Goal: Navigation & Orientation: Find specific page/section

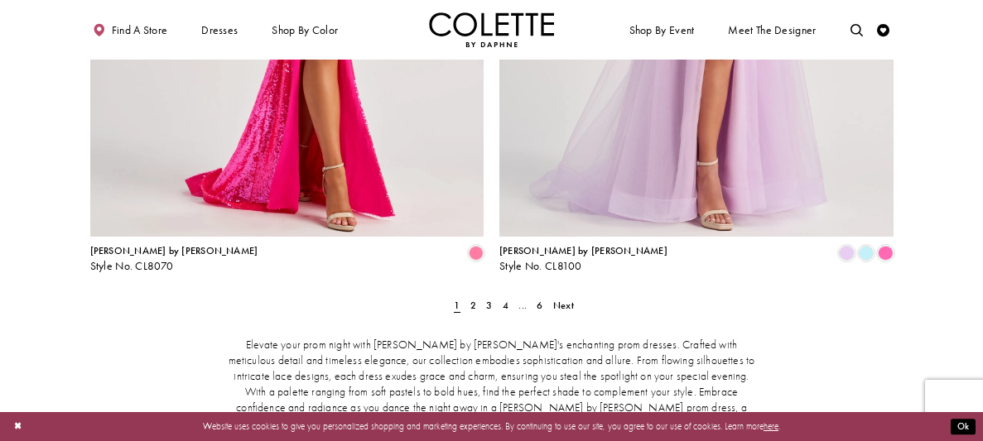
scroll to position [2618, 0]
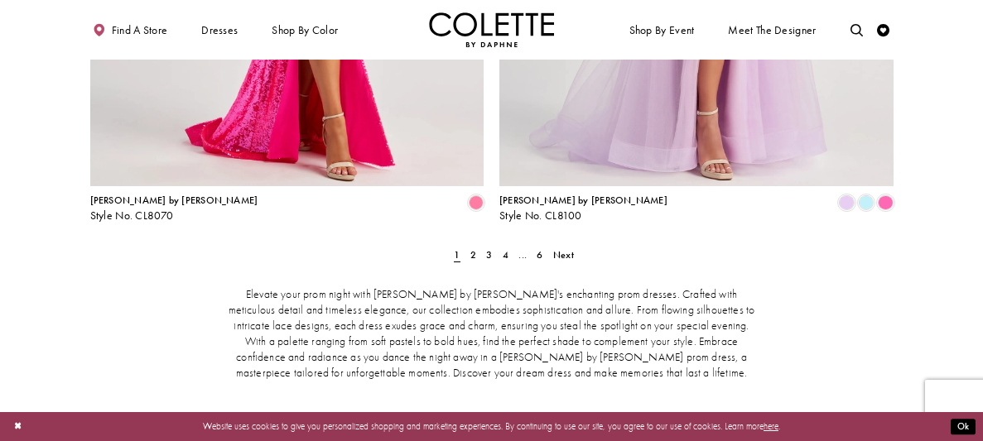
click at [480, 246] on ul "Previous 1 2 3 4 ... 6 Next" at bounding box center [492, 255] width 527 height 18
click at [474, 248] on span "2" at bounding box center [473, 254] width 6 height 13
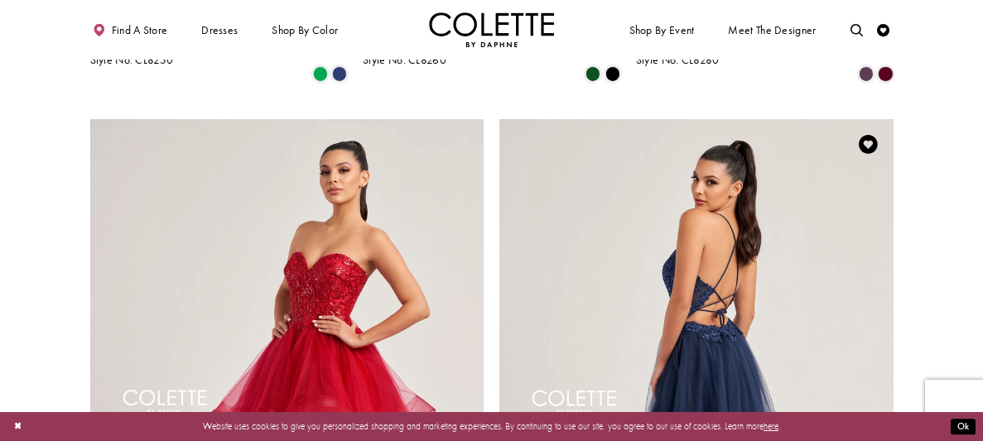
scroll to position [2578, 0]
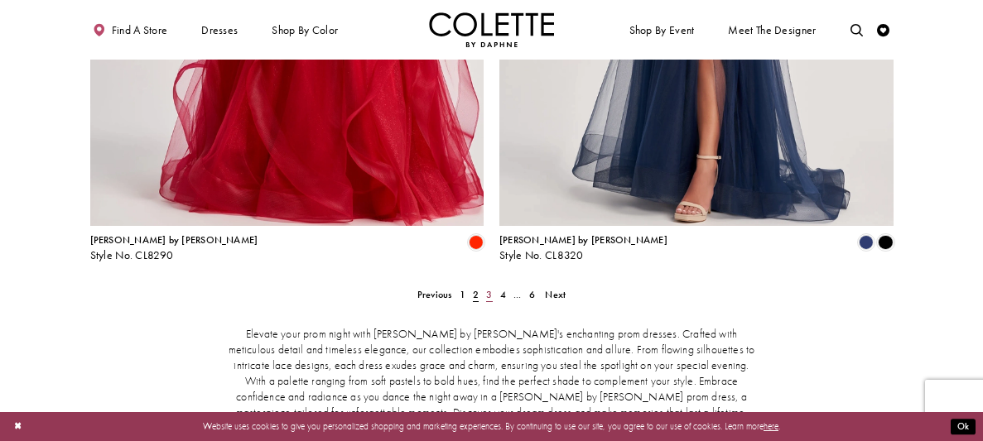
click at [489, 288] on span "3" at bounding box center [489, 294] width 6 height 13
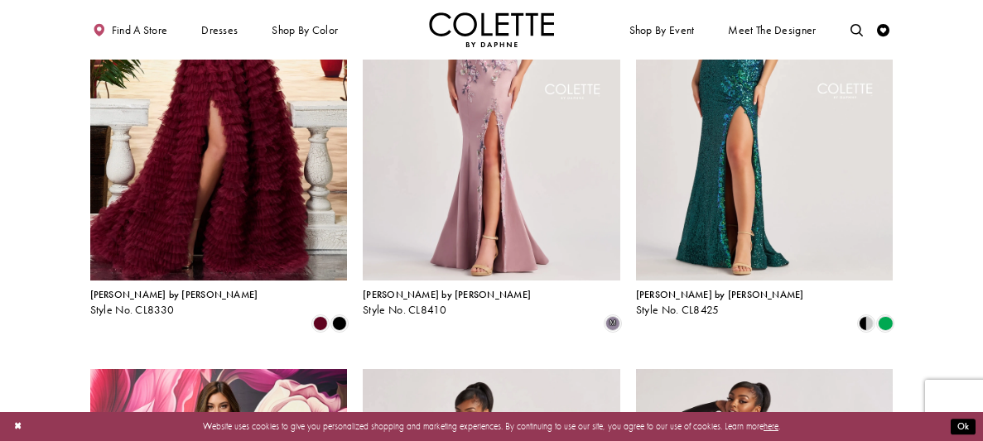
scroll to position [467, 0]
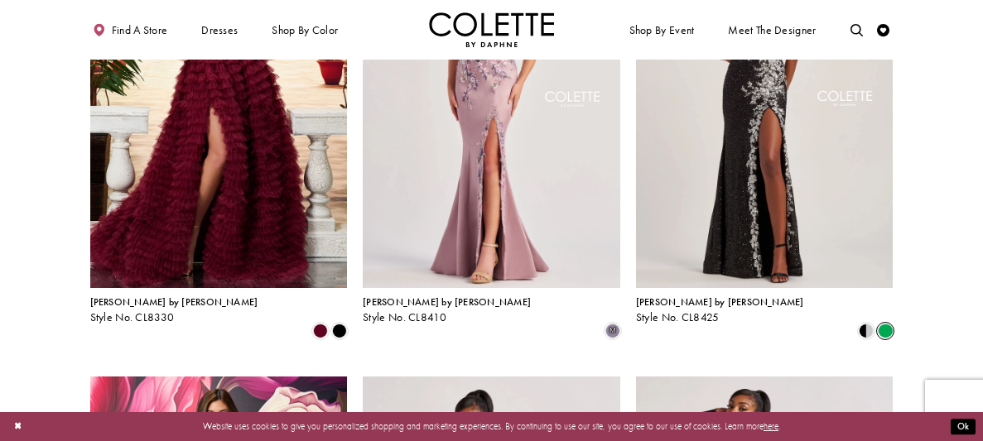
click at [884, 324] on span "Product List" at bounding box center [885, 331] width 15 height 15
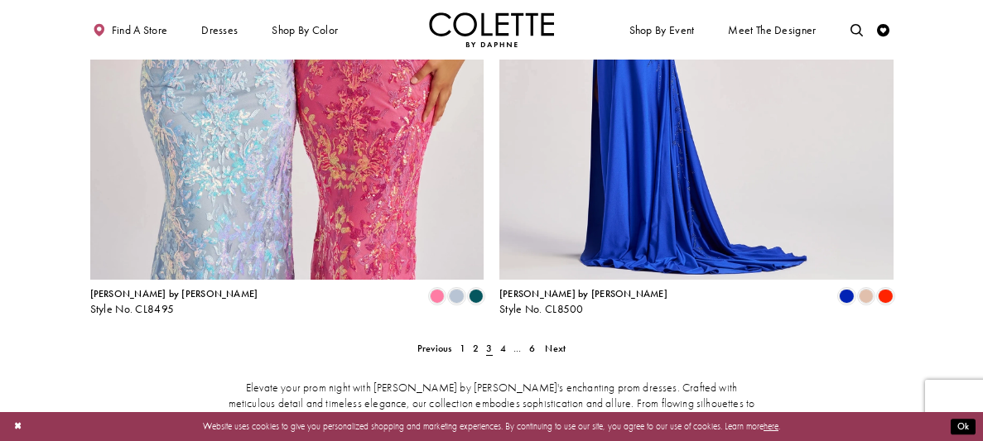
scroll to position [2595, 0]
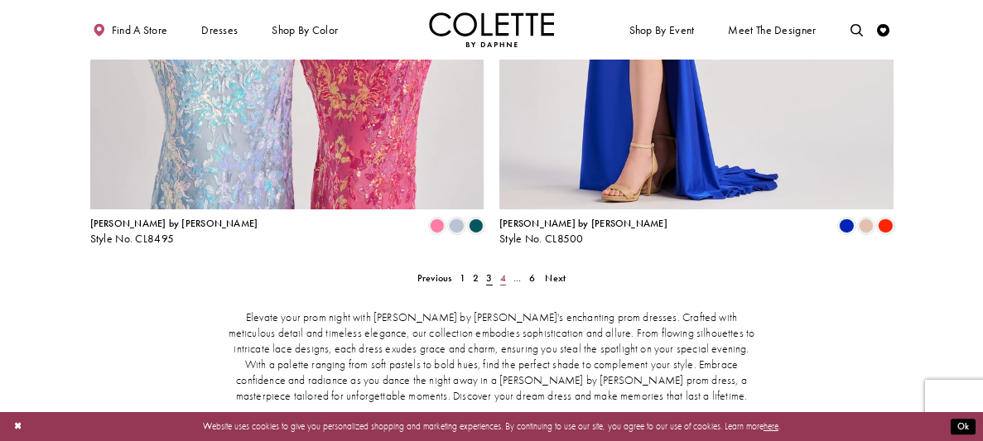
click at [504, 269] on link "4" at bounding box center [502, 278] width 13 height 18
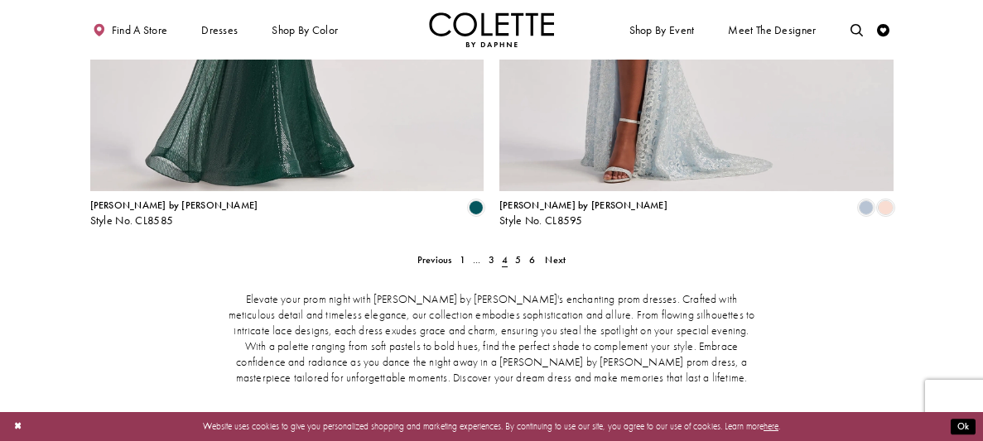
scroll to position [2625, 0]
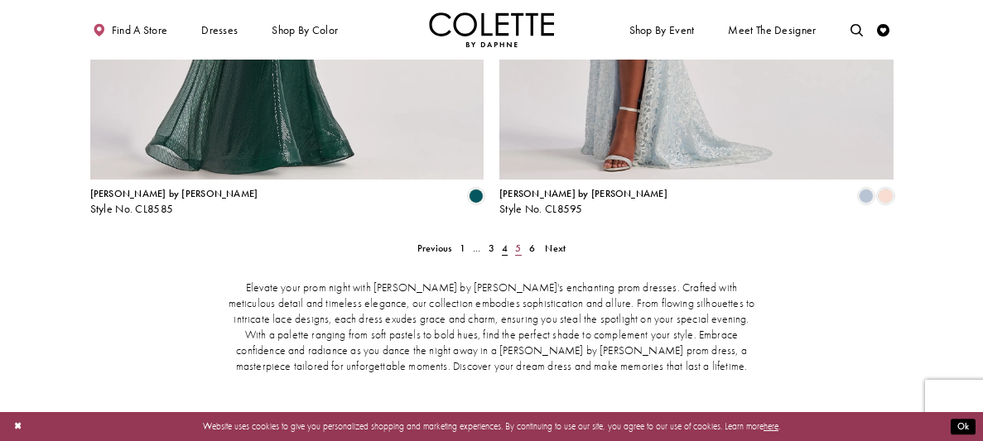
click at [517, 242] on span "5" at bounding box center [518, 248] width 6 height 13
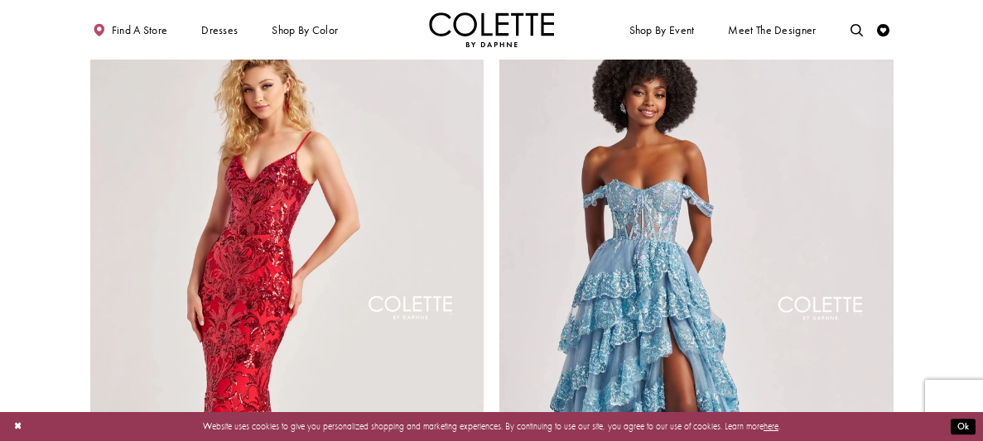
scroll to position [2687, 0]
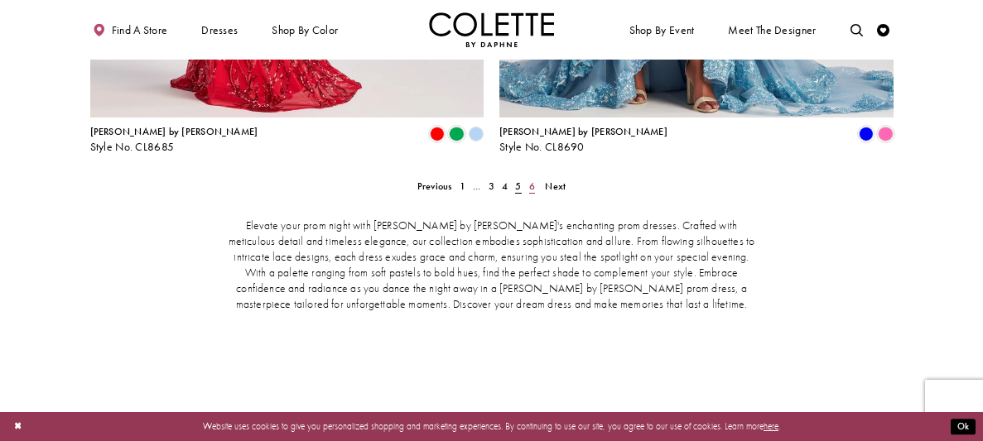
click at [530, 180] on span "6" at bounding box center [532, 186] width 6 height 13
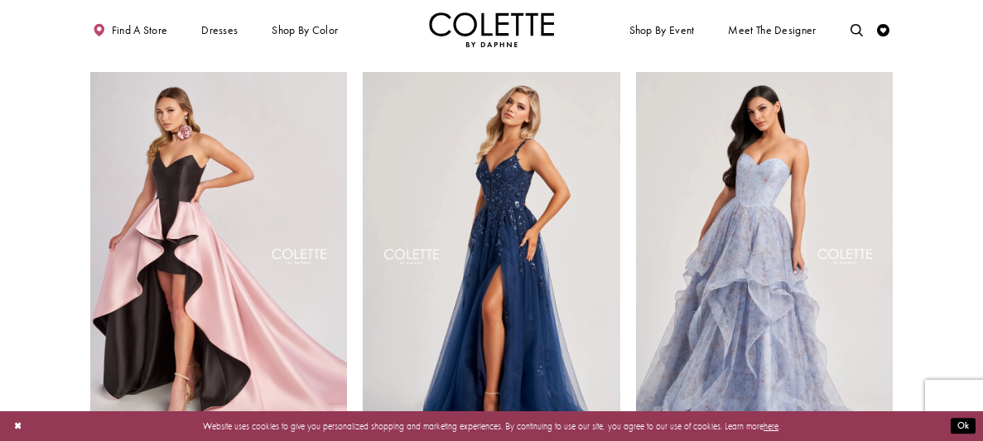
scroll to position [298, 0]
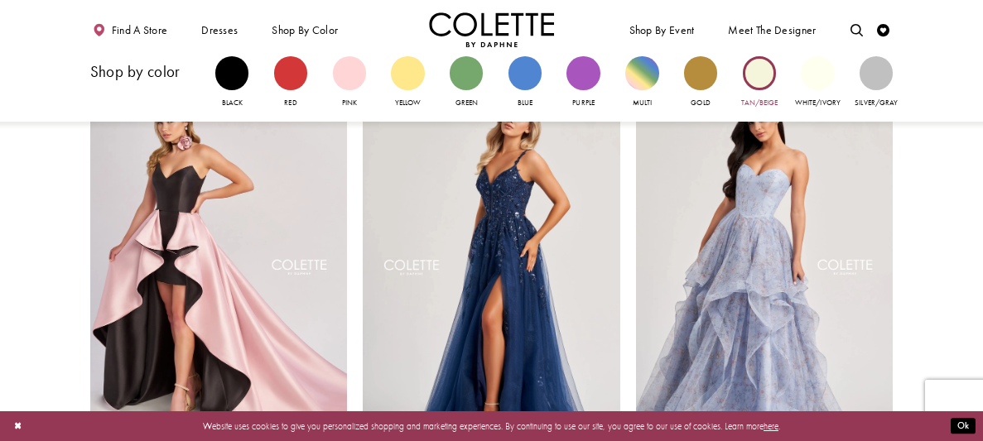
click at [759, 82] on div "Primary block" at bounding box center [759, 72] width 33 height 33
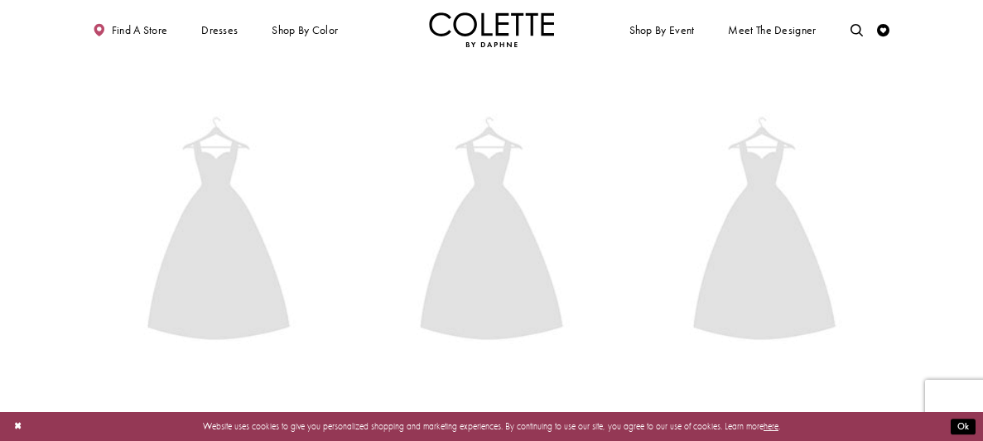
scroll to position [322, 0]
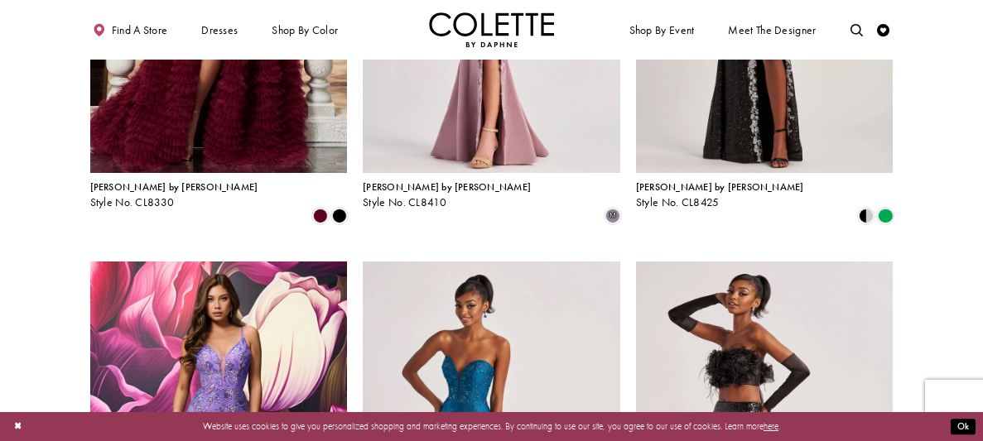
scroll to position [322, 0]
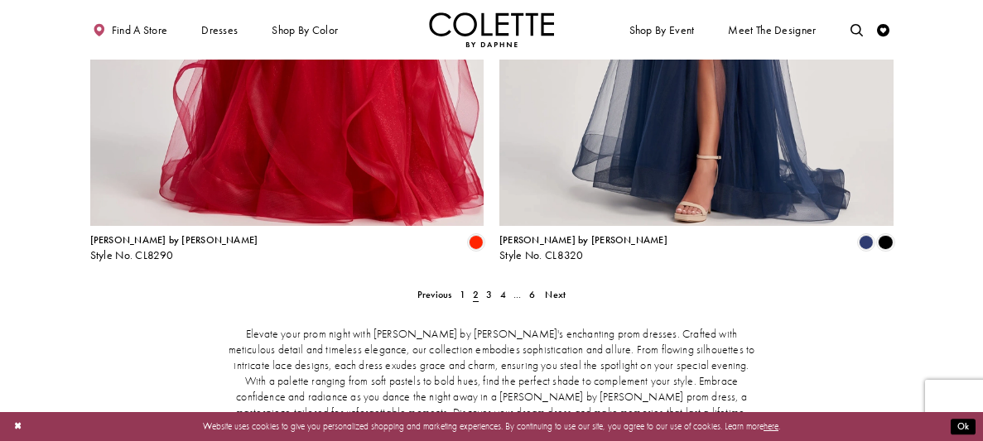
scroll to position [322, 0]
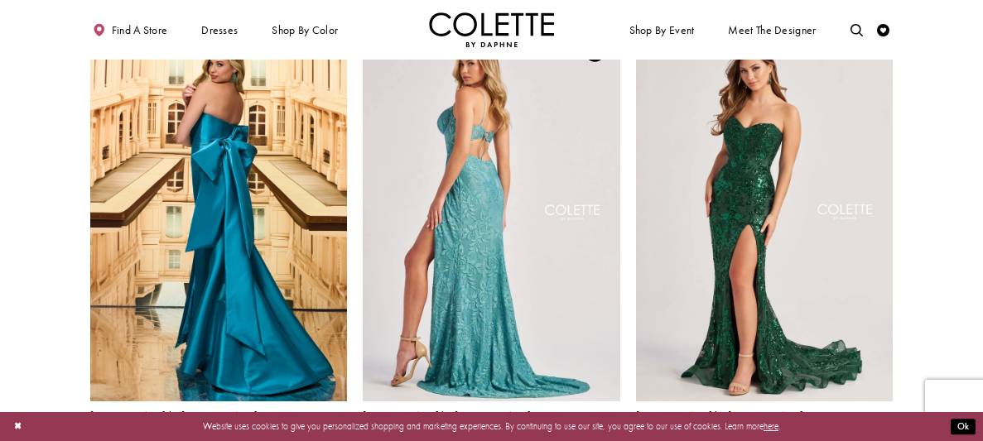
scroll to position [324, 0]
